Goal: Find specific page/section: Find specific page/section

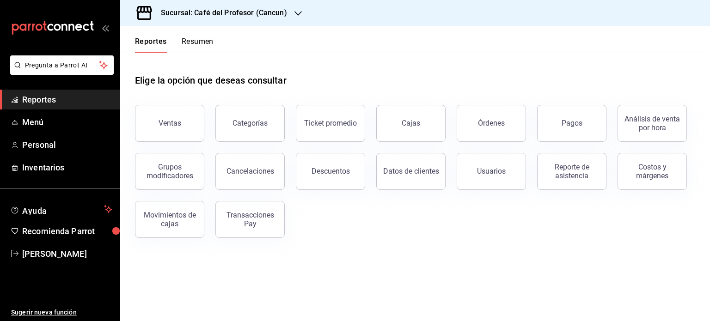
click at [200, 39] on button "Resumen" at bounding box center [198, 45] width 32 height 16
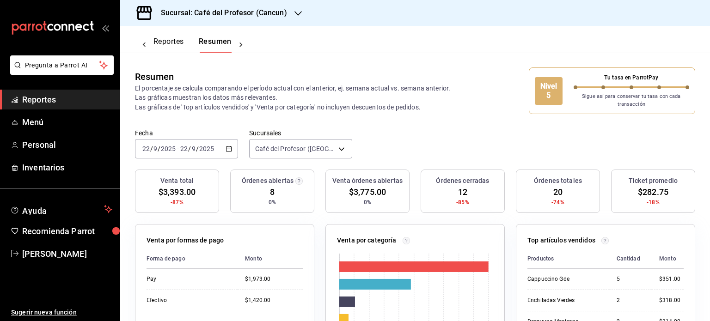
click at [297, 16] on icon "button" at bounding box center [298, 13] width 7 height 7
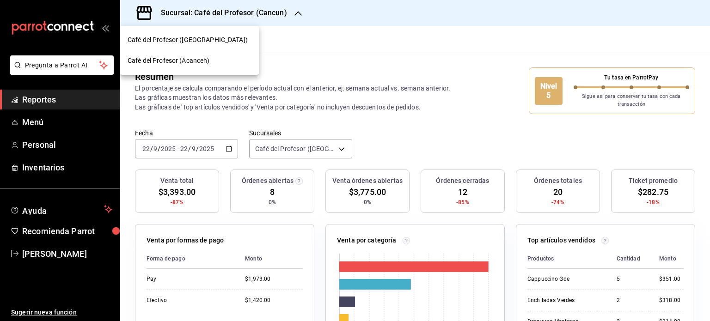
click at [218, 59] on div "Café del Profesor (Acanceh)" at bounding box center [190, 61] width 124 height 10
